Goal: Use online tool/utility: Utilize a website feature to perform a specific function

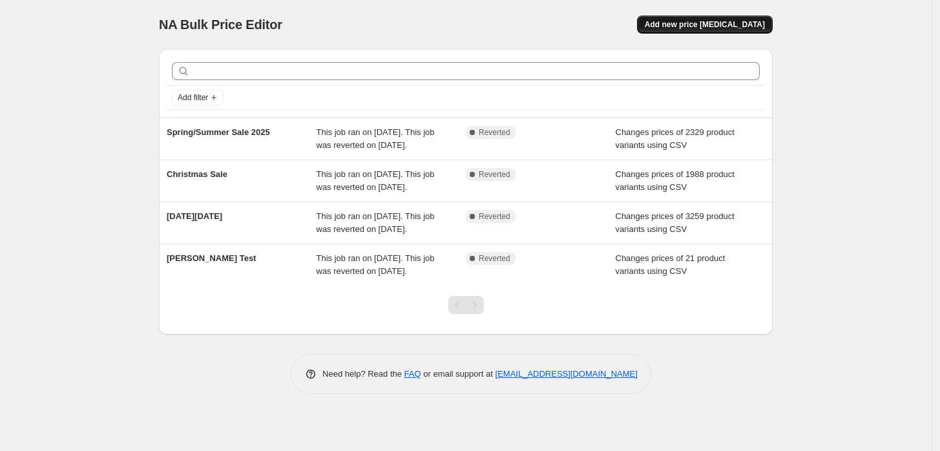
click at [724, 20] on span "Add new price [MEDICAL_DATA]" at bounding box center [705, 24] width 120 height 10
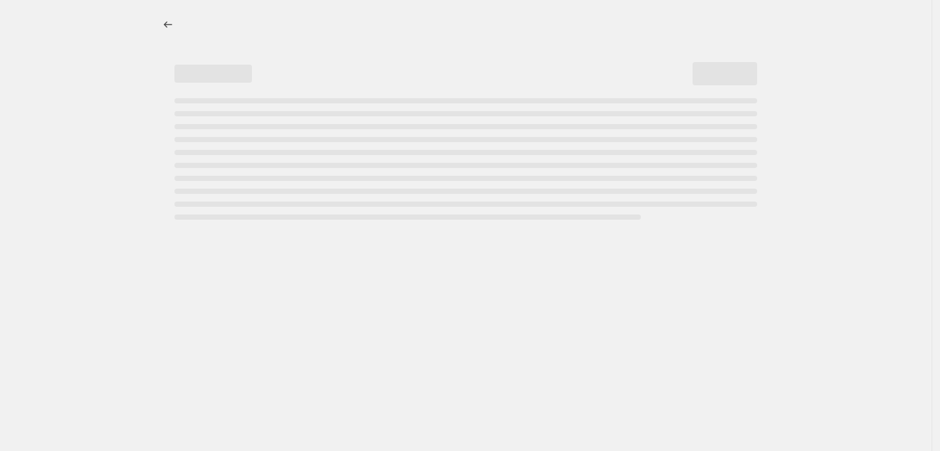
select select "percentage"
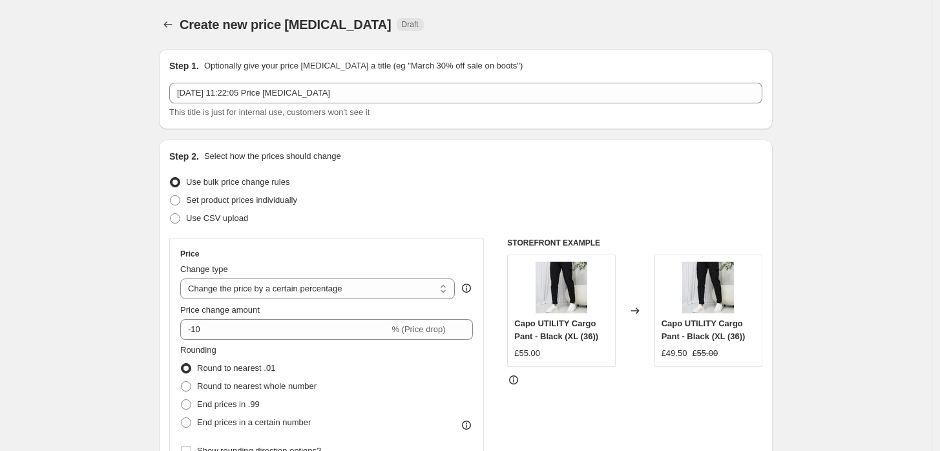
click at [219, 222] on span "Use CSV upload" at bounding box center [217, 218] width 62 height 10
click at [171, 214] on input "Use CSV upload" at bounding box center [170, 213] width 1 height 1
radio input "true"
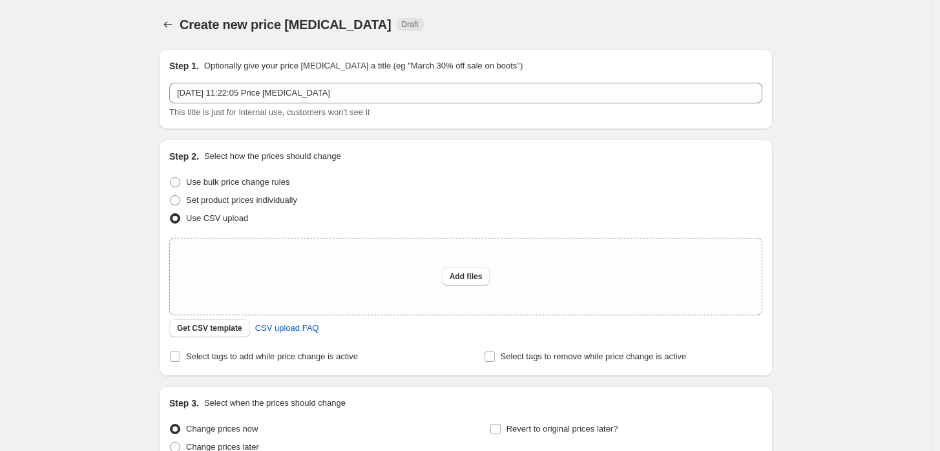
click at [125, 218] on div "Create new price [MEDICAL_DATA]. This page is ready Create new price [MEDICAL_D…" at bounding box center [466, 288] width 932 height 577
click at [88, 150] on div "Create new price [MEDICAL_DATA]. This page is ready Create new price [MEDICAL_D…" at bounding box center [466, 288] width 932 height 577
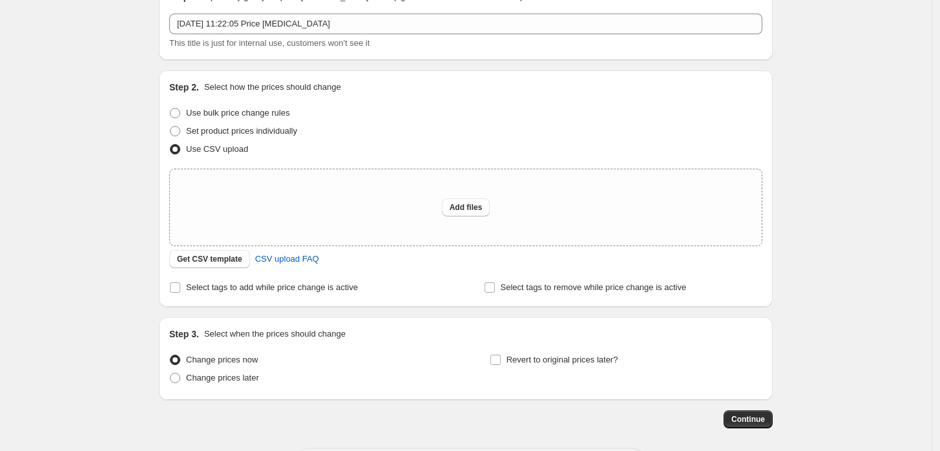
scroll to position [72, 0]
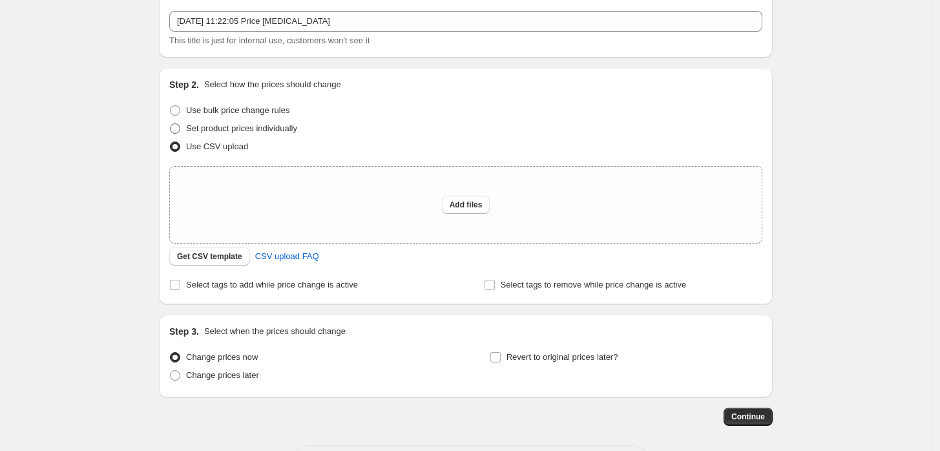
click at [206, 131] on span "Set product prices individually" at bounding box center [241, 128] width 111 height 10
click at [171, 124] on input "Set product prices individually" at bounding box center [170, 123] width 1 height 1
radio input "true"
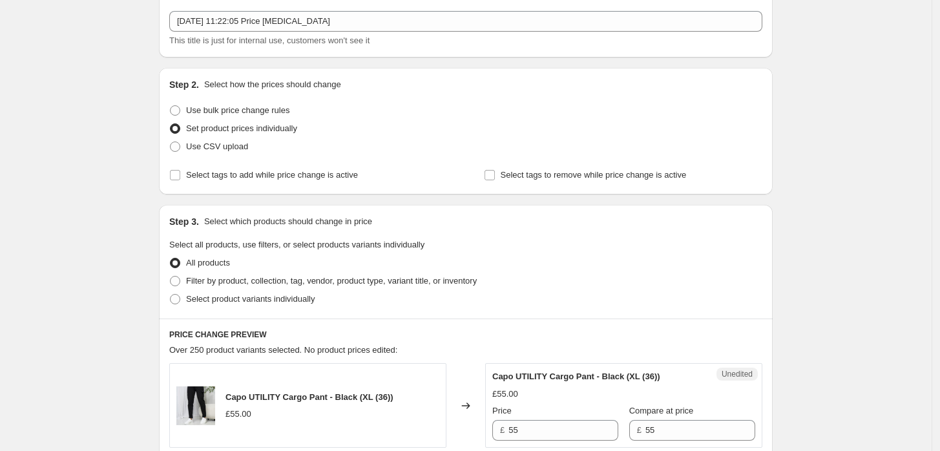
click at [180, 300] on span at bounding box center [175, 299] width 10 height 10
click at [171, 295] on input "Select product variants individually" at bounding box center [170, 294] width 1 height 1
radio input "true"
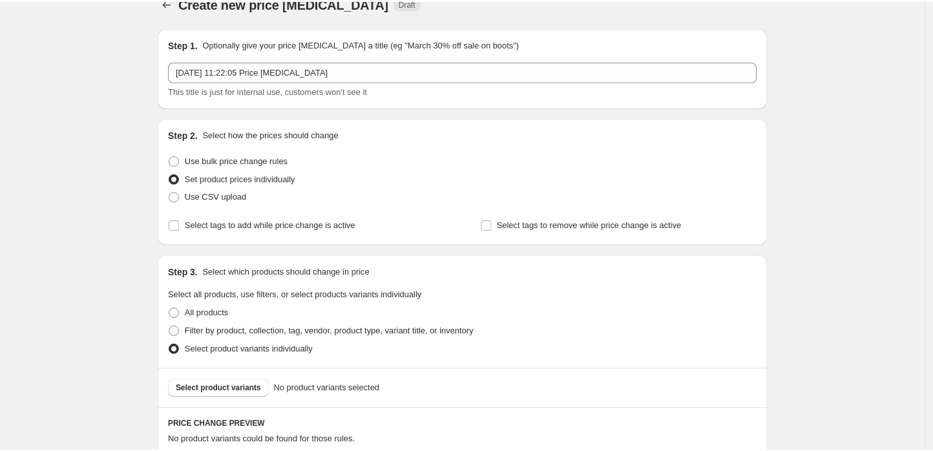
scroll to position [0, 0]
